Goal: Use online tool/utility: Use online tool/utility

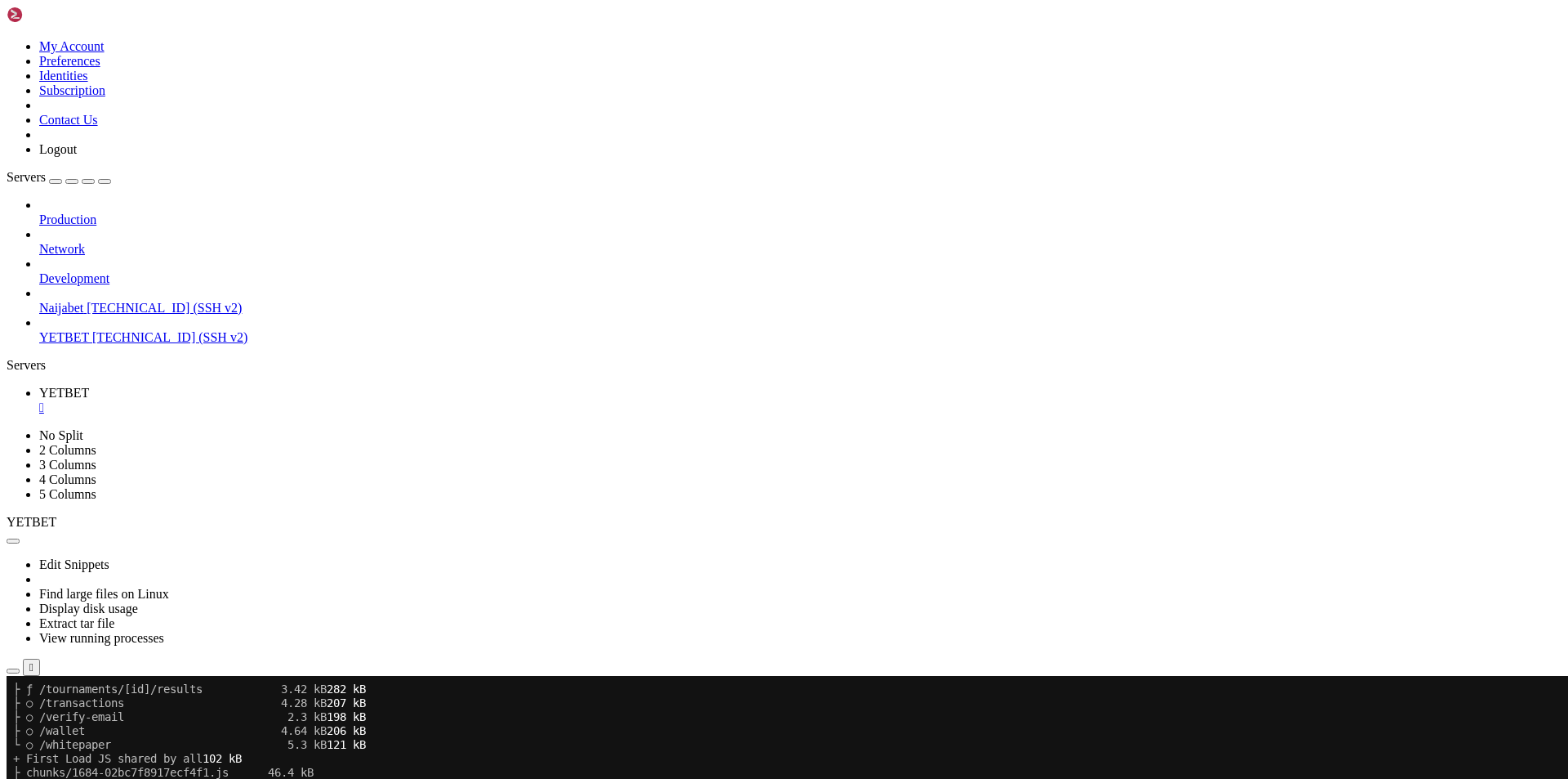
scroll to position [36749, 0]
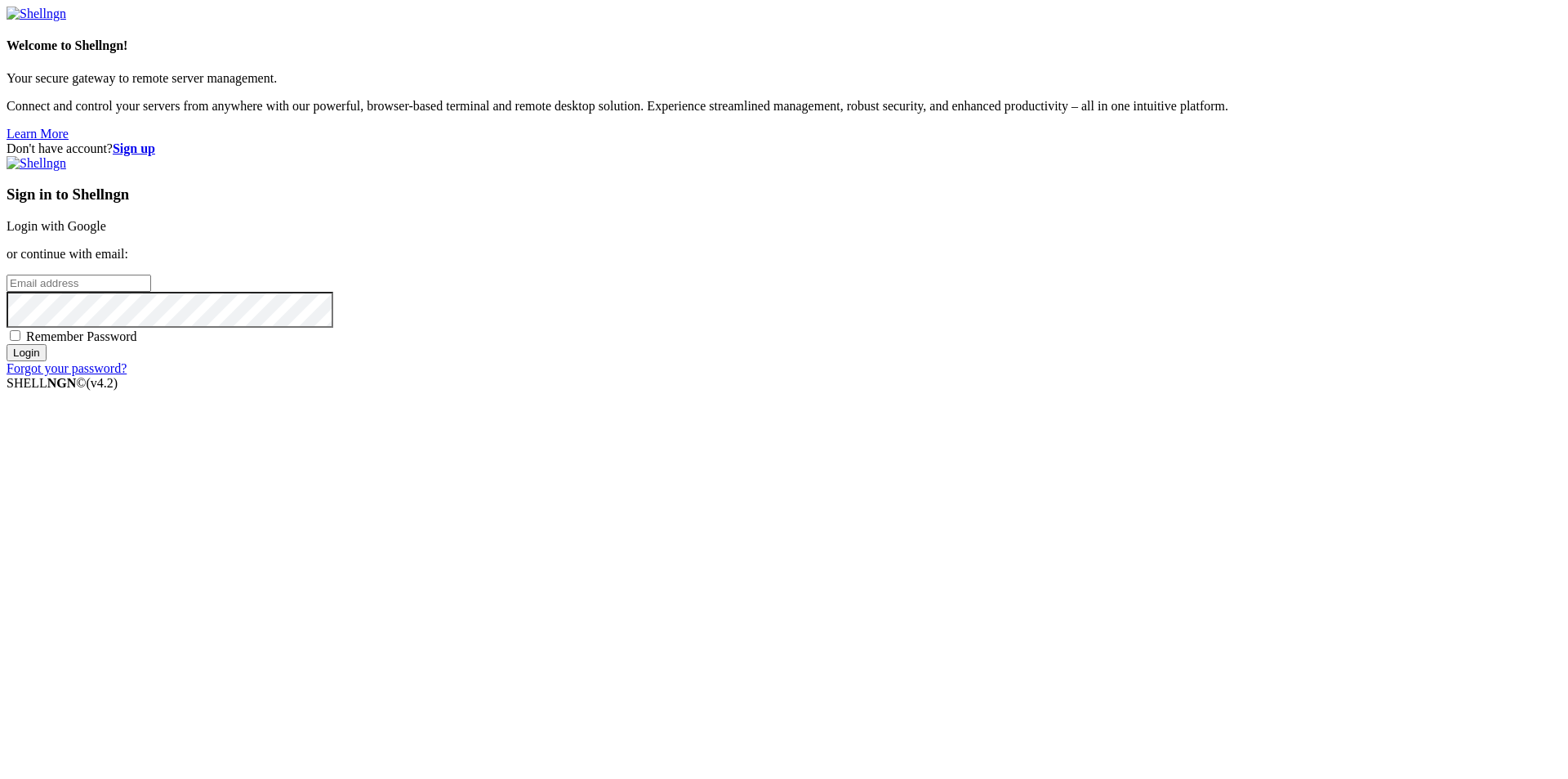
click at [106, 232] on link "Login with Google" at bounding box center [56, 225] width 100 height 13
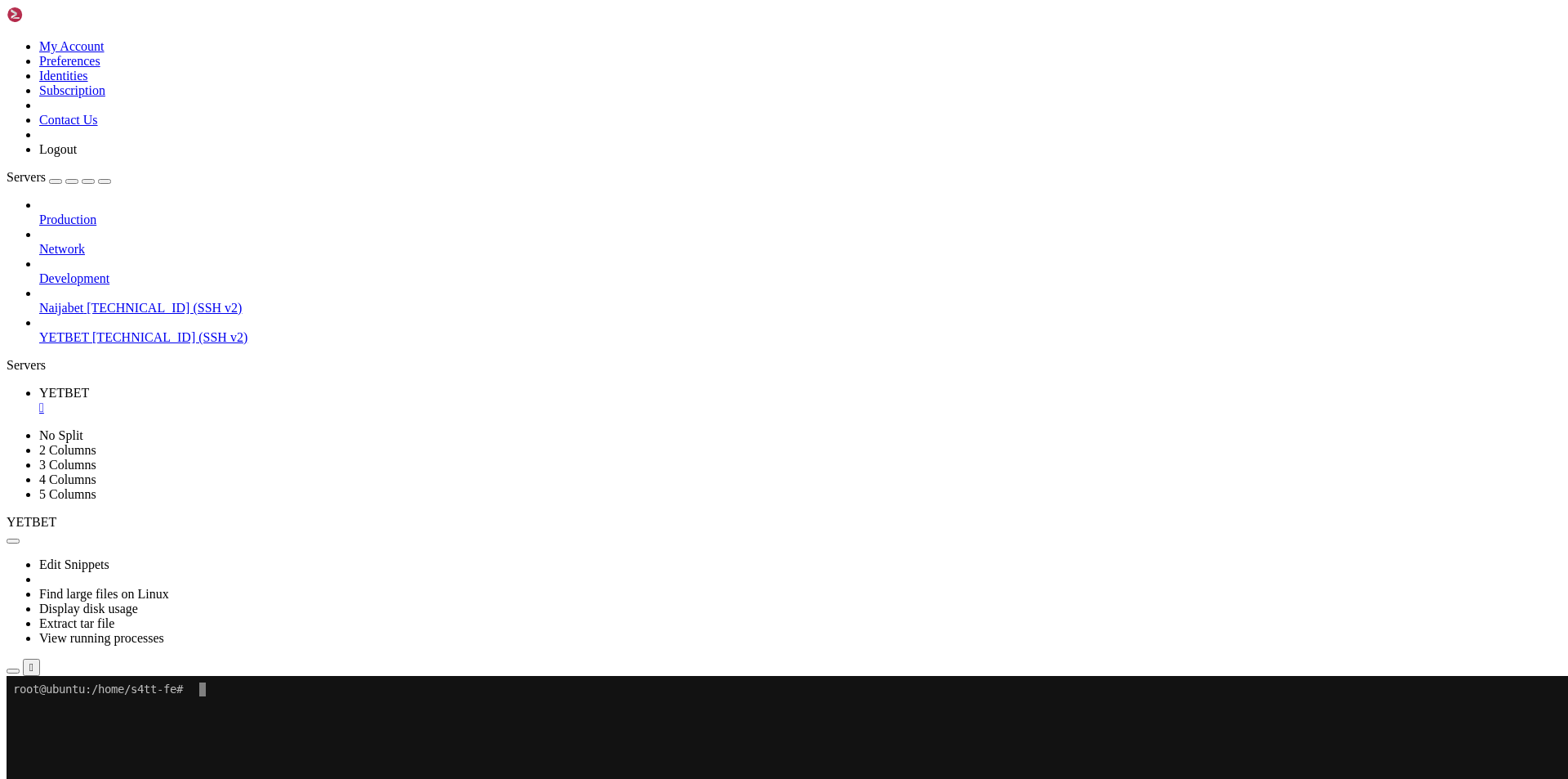
copy span "│"
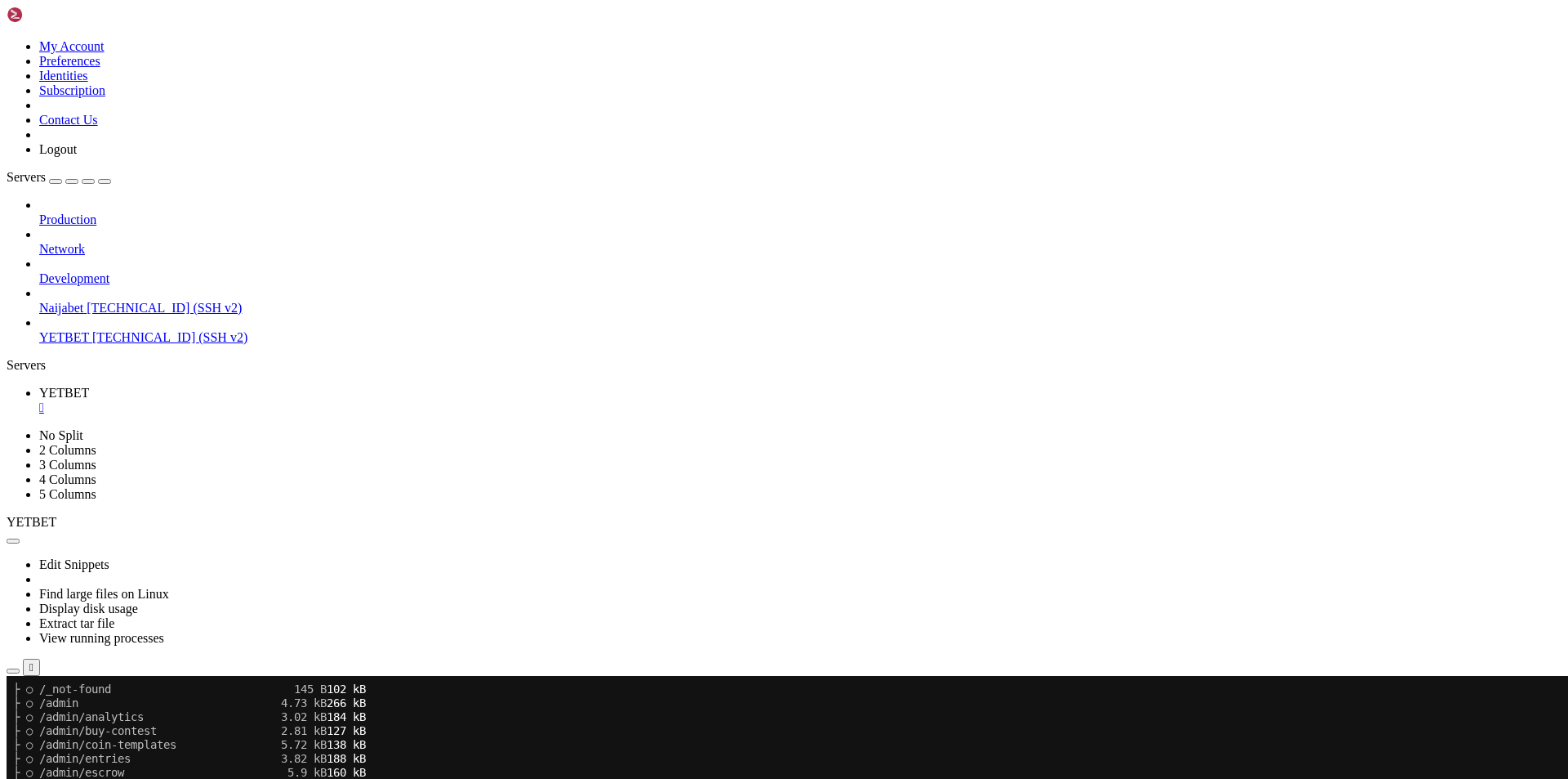
scroll to position [486, 0]
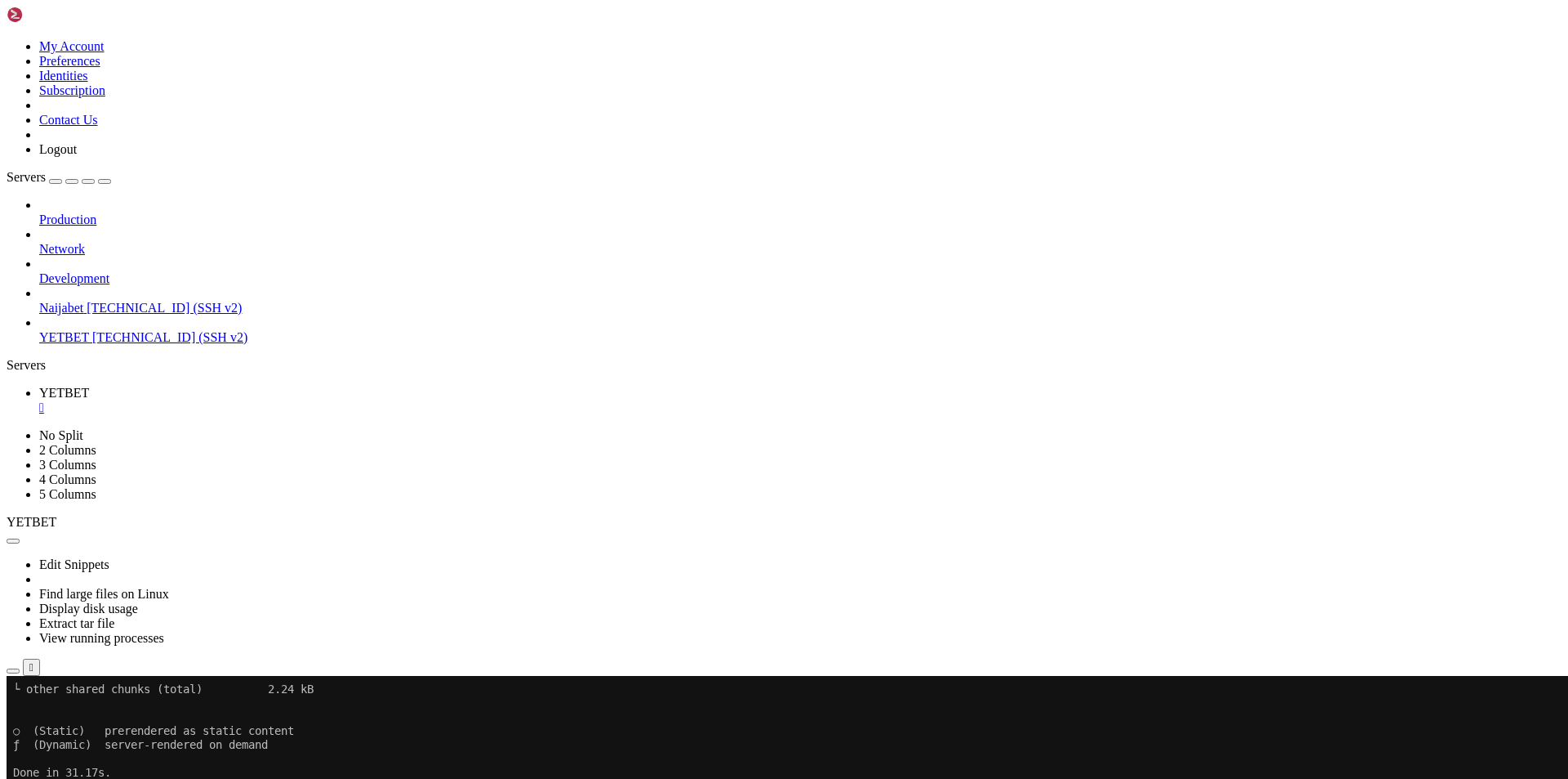
scroll to position [3556, 0]
